Goal: Information Seeking & Learning: Learn about a topic

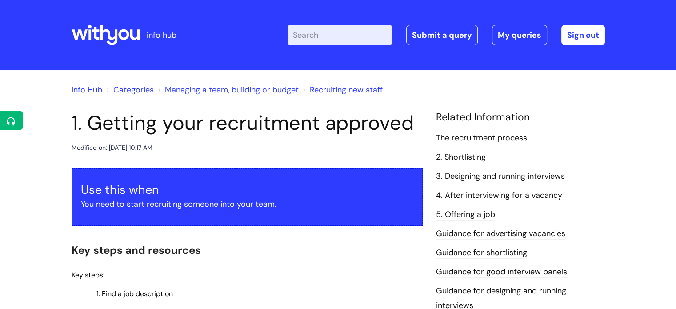
click at [339, 40] on input "Enter your search term here..." at bounding box center [340, 35] width 104 height 20
type input "student placement"
click button "Search" at bounding box center [0, 0] width 0 height 0
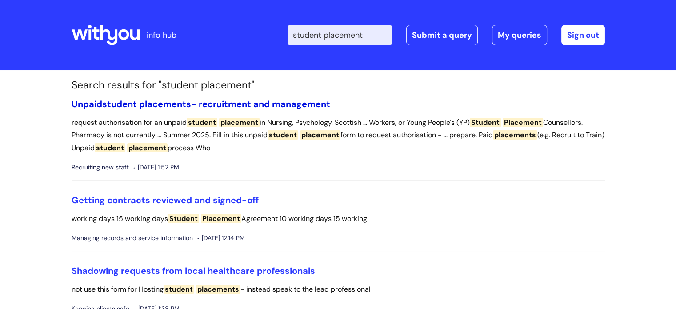
drag, startPoint x: 0, startPoint y: 0, endPoint x: 226, endPoint y: 106, distance: 249.3
click at [226, 106] on link "Unpaid student placements - recruitment and management" at bounding box center [201, 104] width 259 height 12
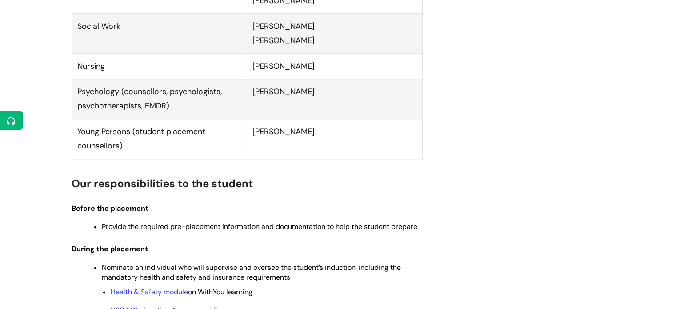
scroll to position [1105, 0]
